Goal: Navigation & Orientation: Find specific page/section

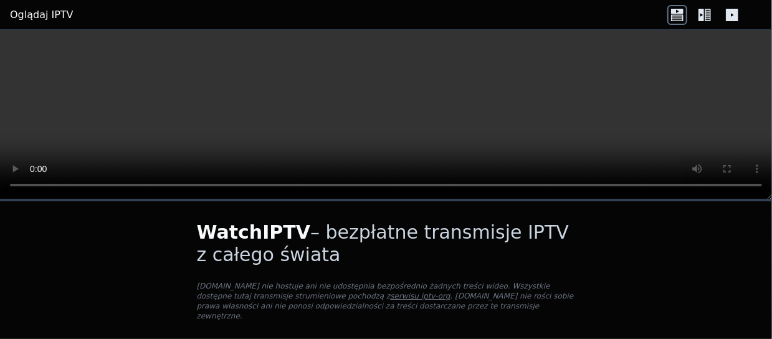
click at [595, 240] on div "WatchIPTV – bezpłatne transmisje IPTV z całego świata [DOMAIN_NAME] nie hostuje…" at bounding box center [386, 273] width 419 height 144
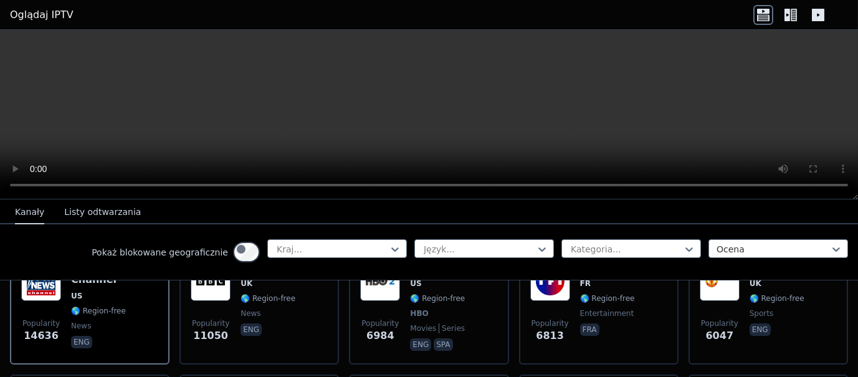
scroll to position [186, 0]
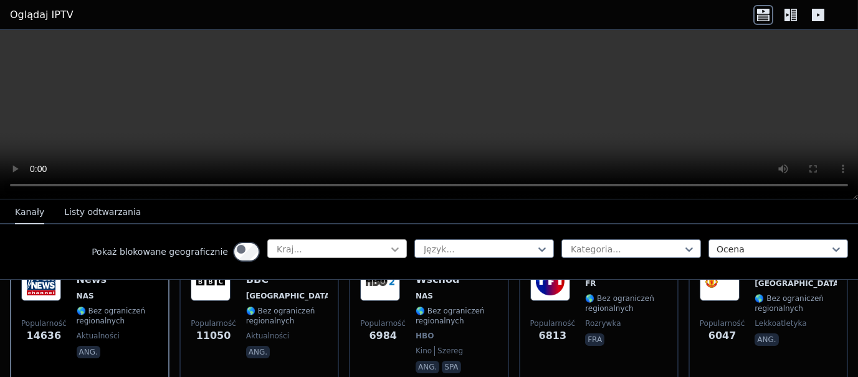
click at [389, 255] on icon at bounding box center [395, 249] width 12 height 12
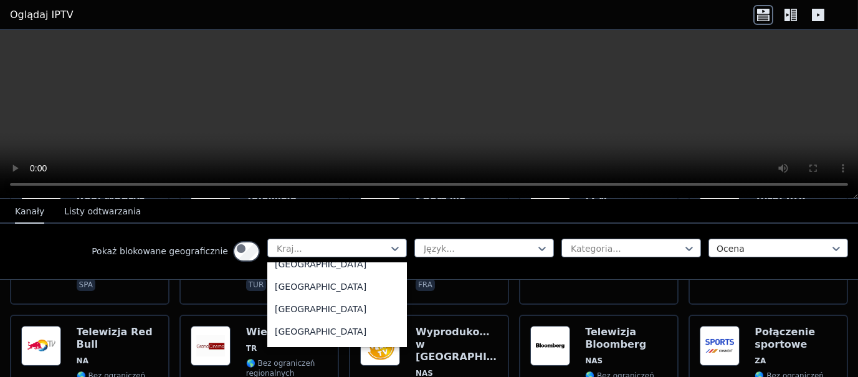
scroll to position [4013, 0]
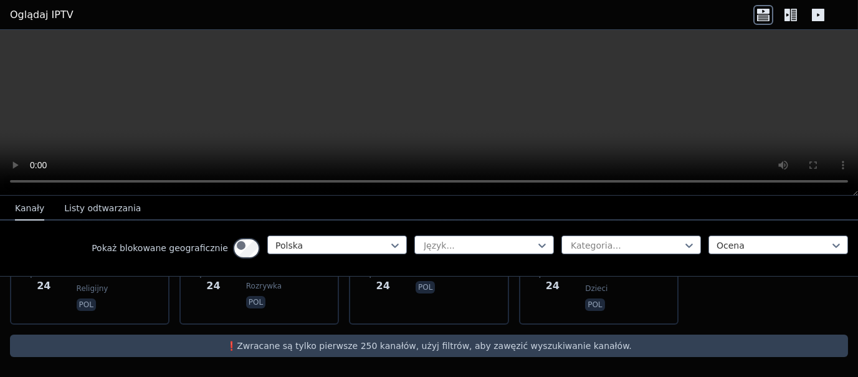
scroll to position [1484, 0]
click at [113, 213] on font "Listy odtwarzania" at bounding box center [102, 208] width 77 height 10
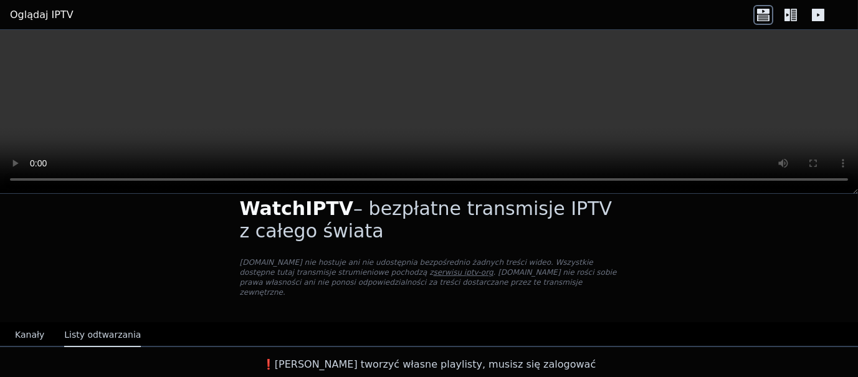
scroll to position [88, 0]
click at [771, 21] on icon at bounding box center [793, 15] width 6 height 12
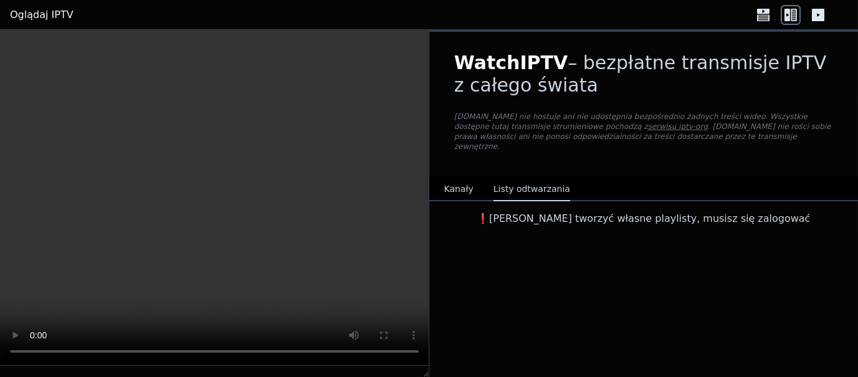
scroll to position [0, 0]
click at [771, 10] on icon at bounding box center [818, 15] width 20 height 20
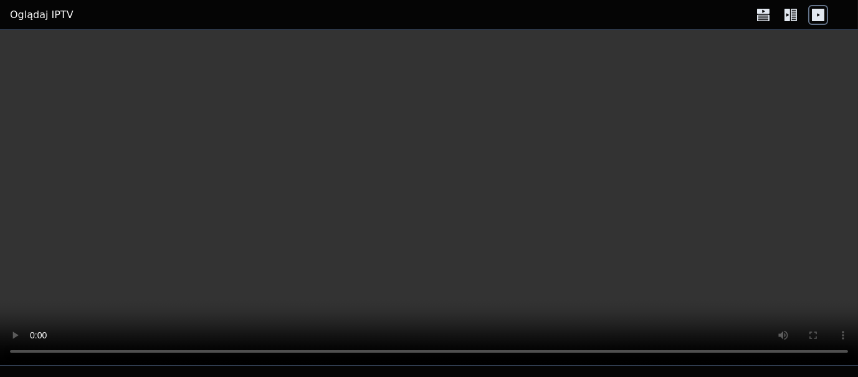
click at [50, 21] on font "Oglądaj IPTV" at bounding box center [42, 15] width 64 height 12
